Goal: Task Accomplishment & Management: Manage account settings

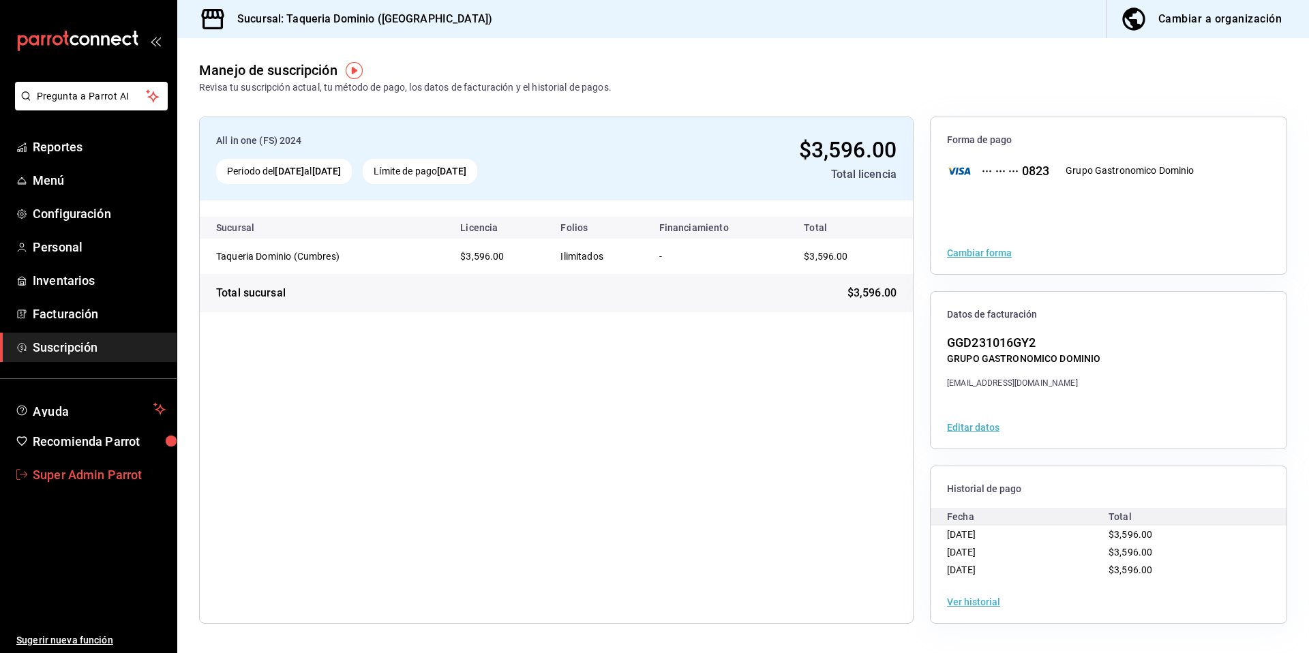
click at [59, 474] on span "Super Admin Parrot" at bounding box center [99, 475] width 133 height 18
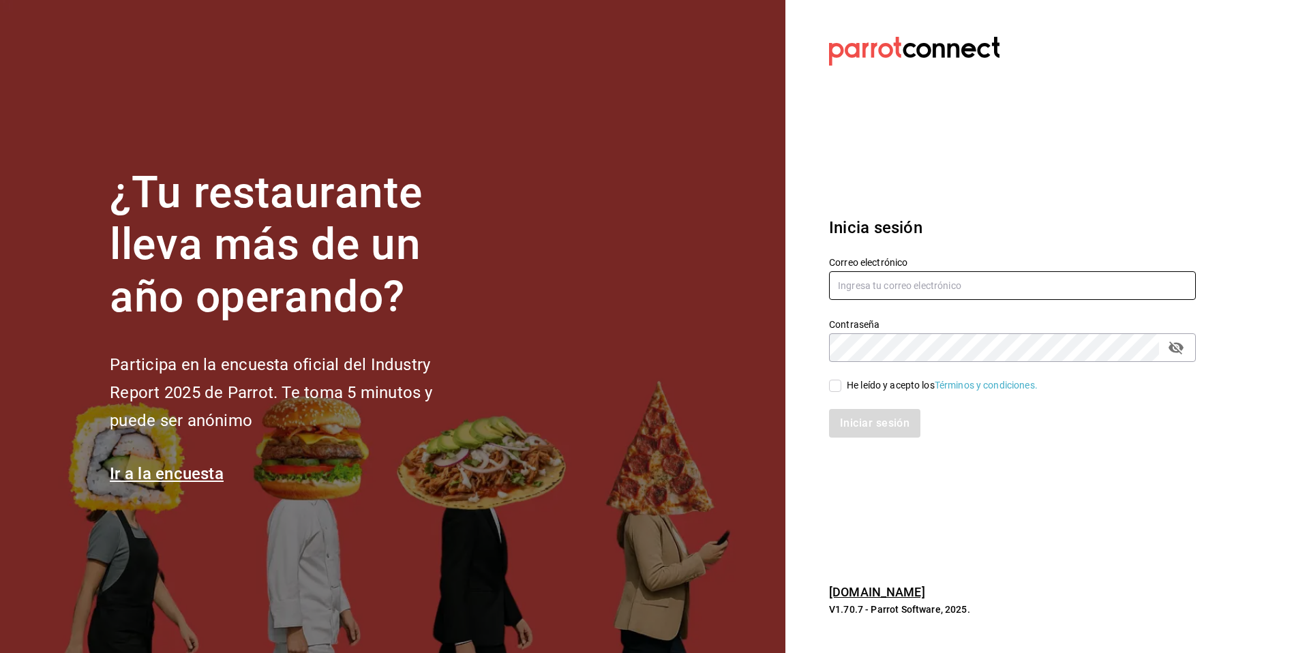
click at [961, 276] on input "text" at bounding box center [1012, 285] width 367 height 29
type input "comidasirma@mty.com"
click at [844, 389] on span "He leído y acepto los Términos y condiciones." at bounding box center [940, 386] width 196 height 14
click at [842, 389] on input "He leído y acepto los Términos y condiciones." at bounding box center [835, 386] width 12 height 12
checkbox input "true"
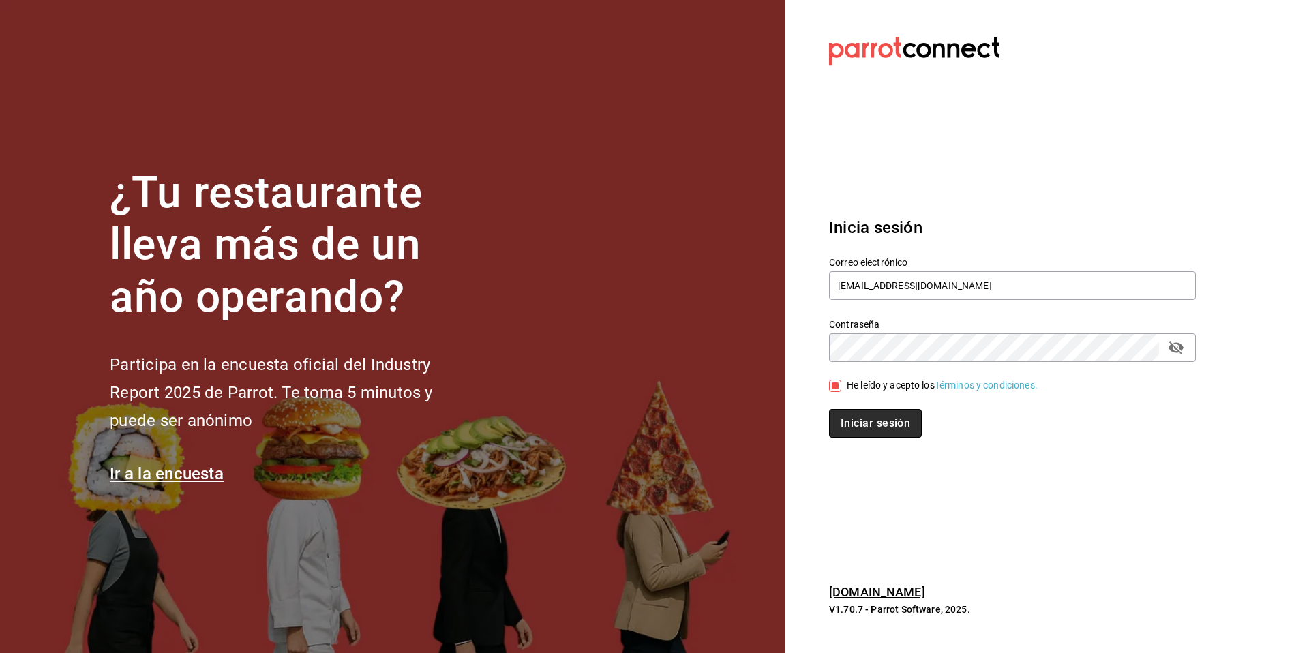
click at [842, 417] on button "Iniciar sesión" at bounding box center [875, 423] width 93 height 29
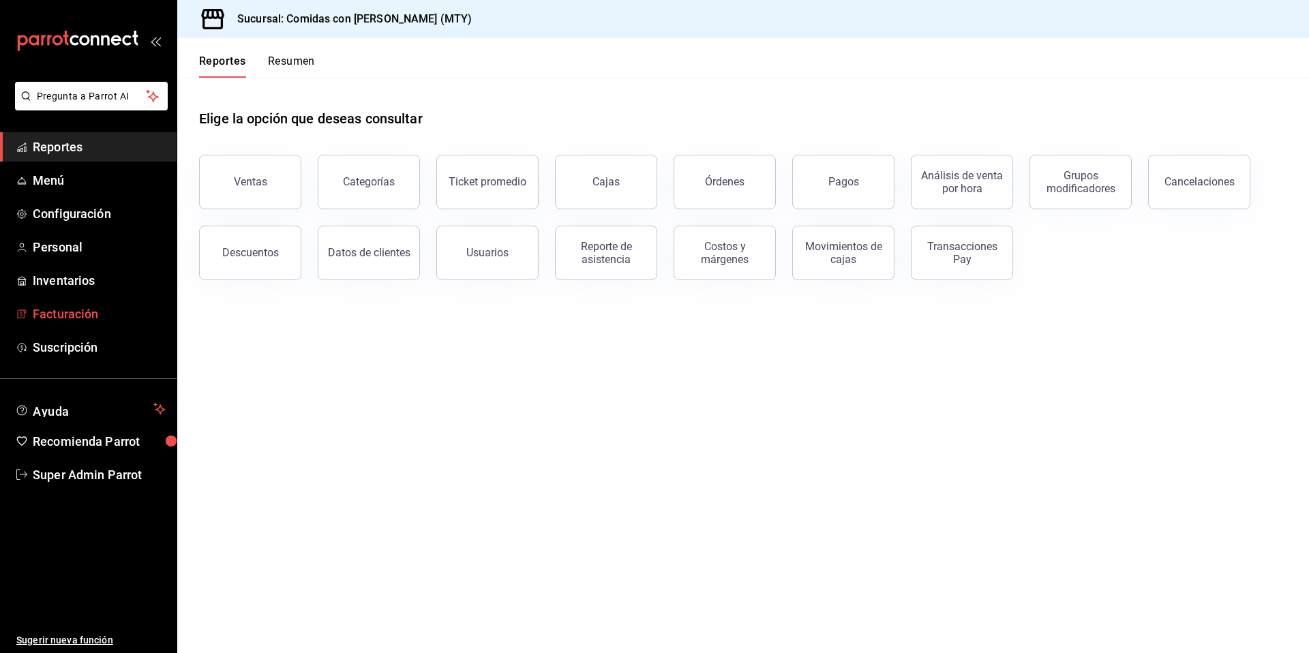
click at [56, 312] on span "Facturación" at bounding box center [99, 314] width 133 height 18
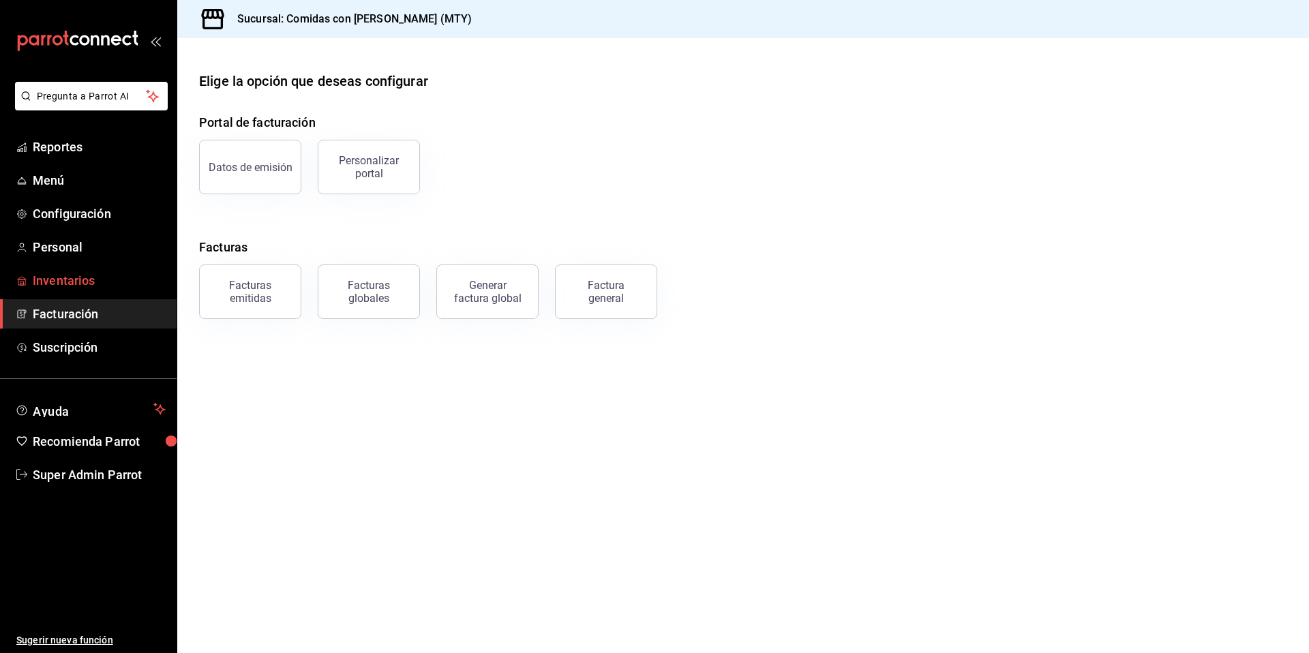
click at [57, 278] on span "Inventarios" at bounding box center [99, 280] width 133 height 18
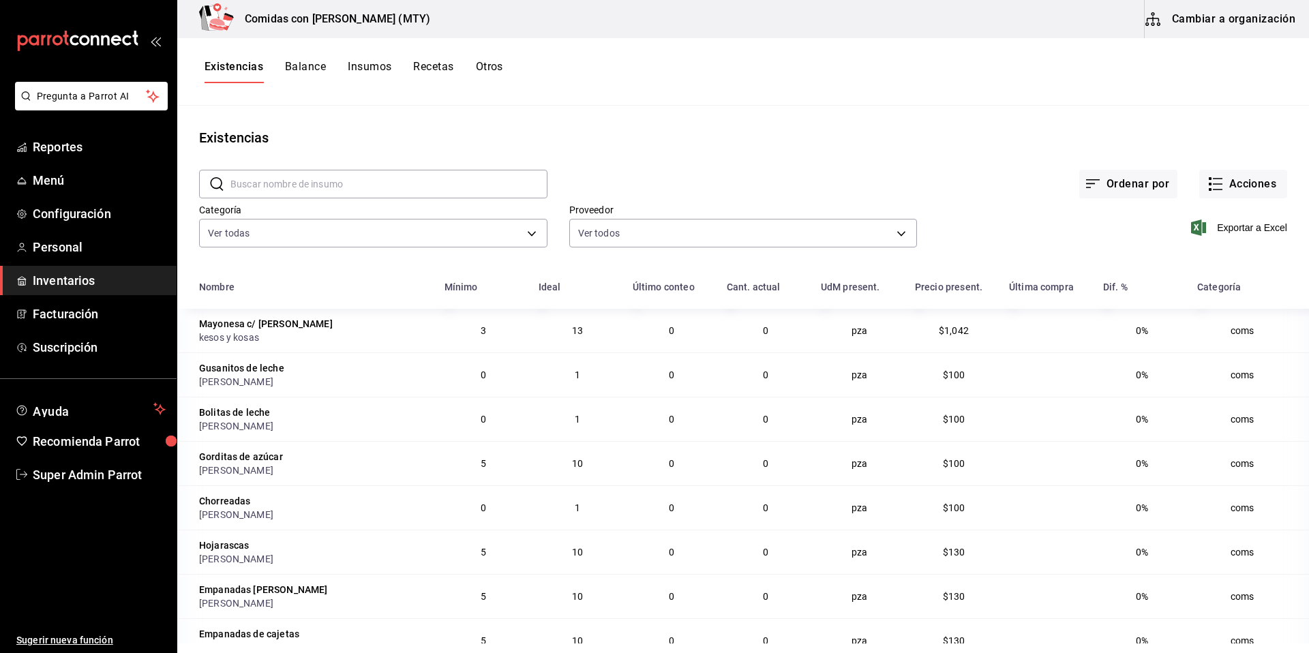
click at [385, 68] on button "Insumos" at bounding box center [370, 71] width 44 height 23
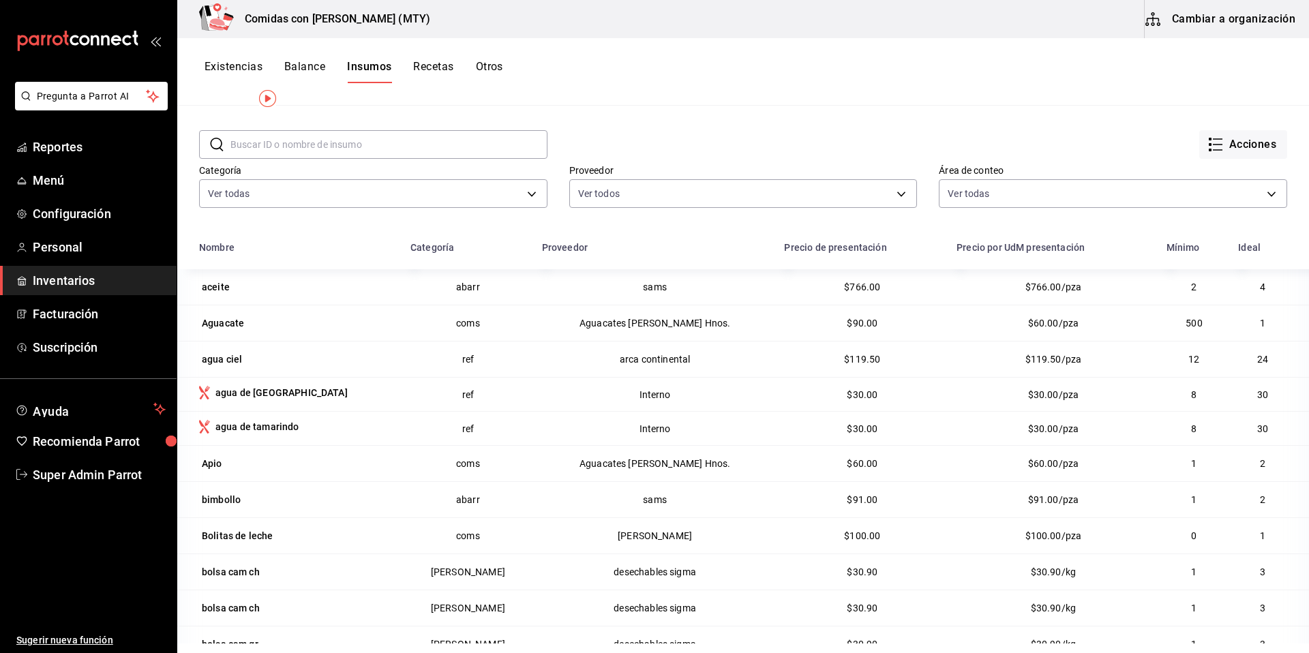
scroll to position [42, 0]
